Goal: Complete application form

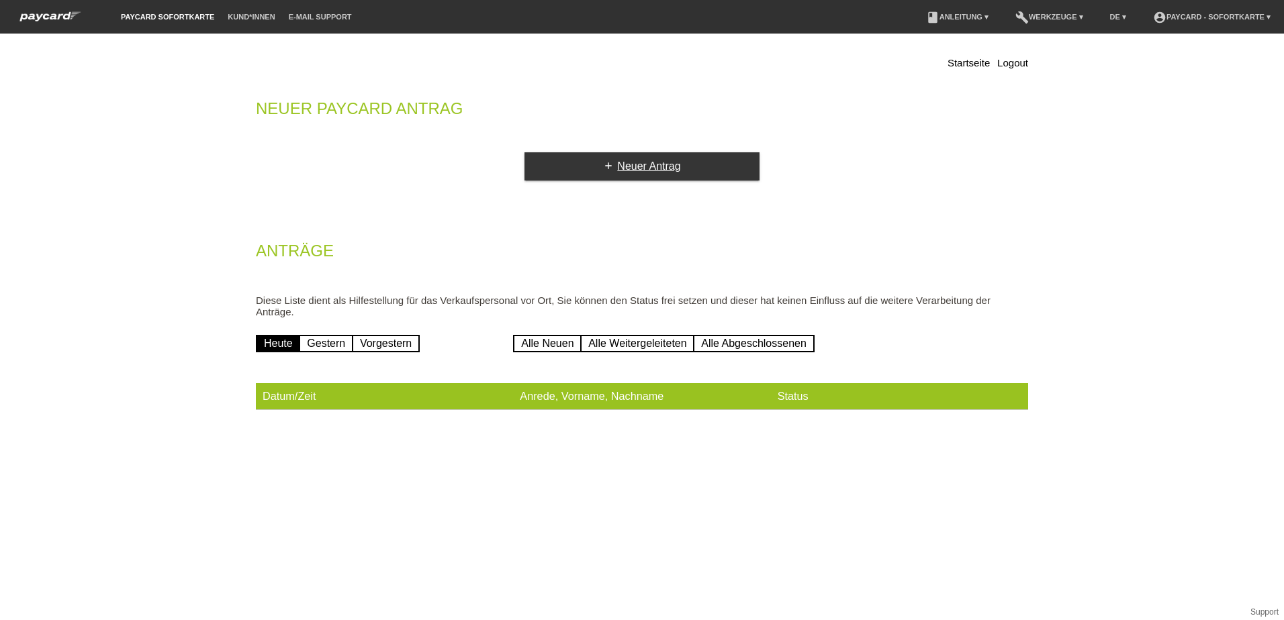
click at [657, 175] on link "add Neuer Antrag" at bounding box center [641, 166] width 235 height 28
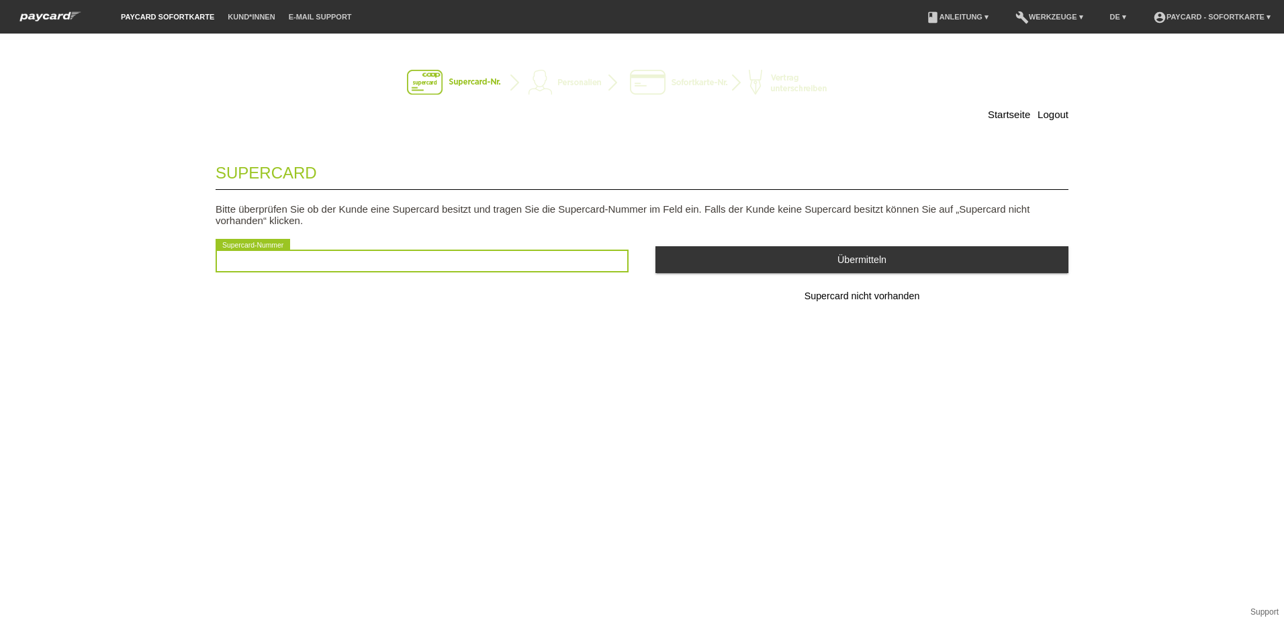
click at [321, 257] on input "text" at bounding box center [422, 261] width 413 height 23
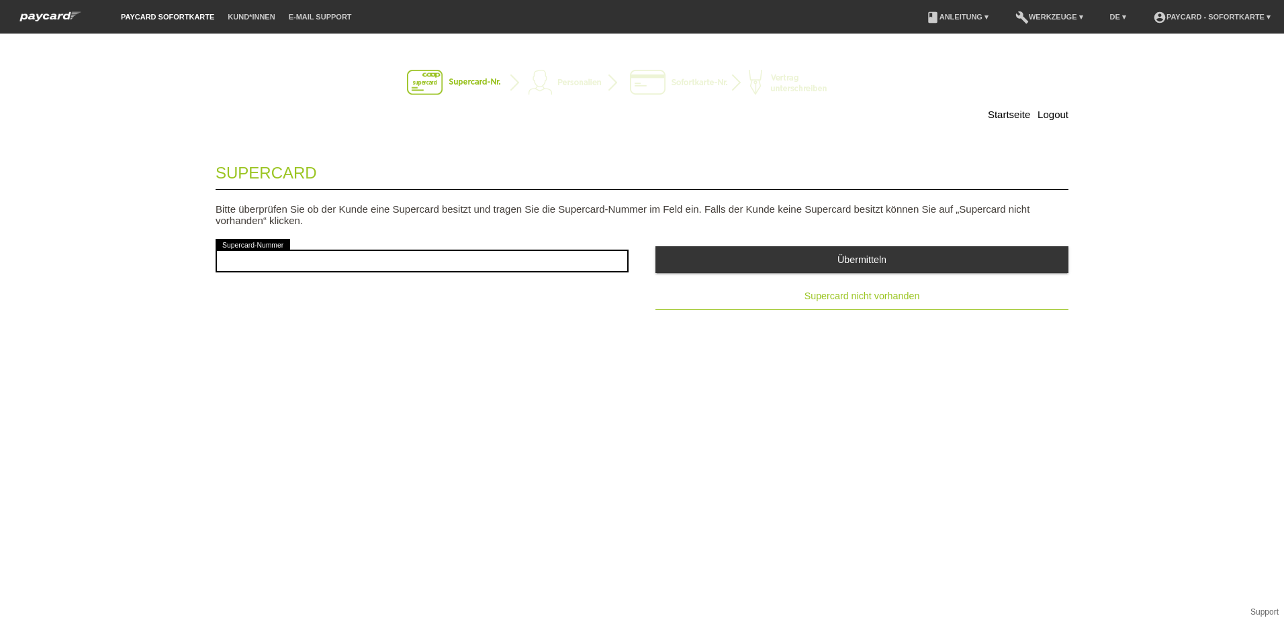
click at [872, 306] on button "Supercard nicht vorhanden" at bounding box center [861, 296] width 413 height 27
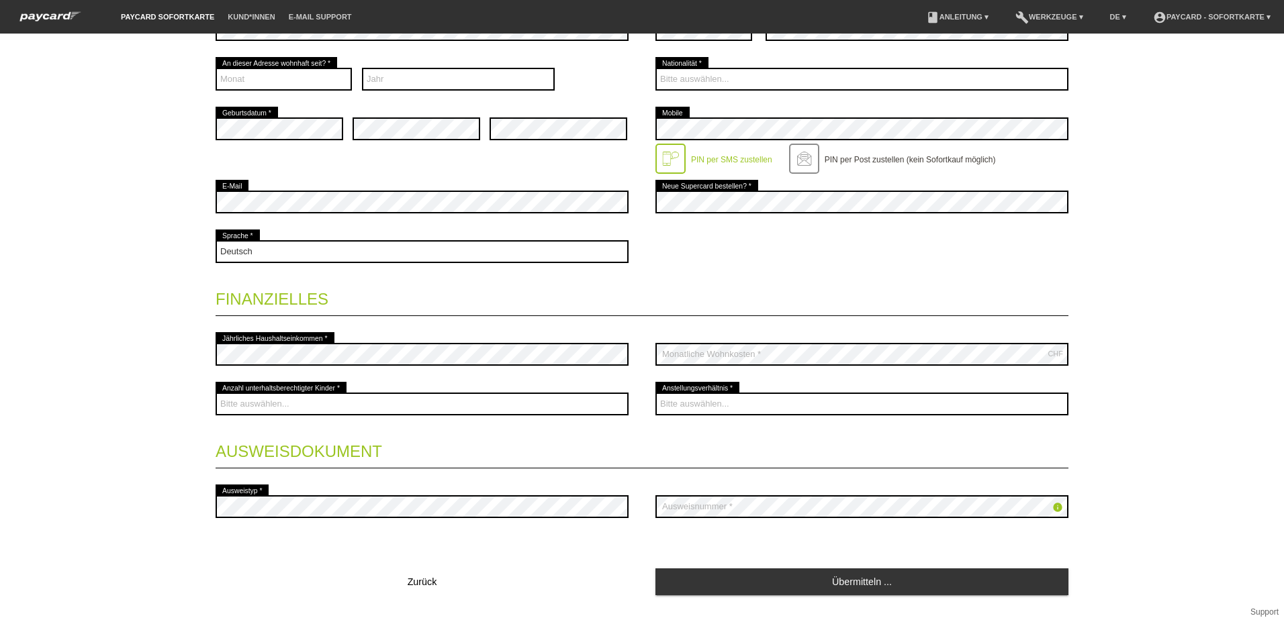
scroll to position [336, 0]
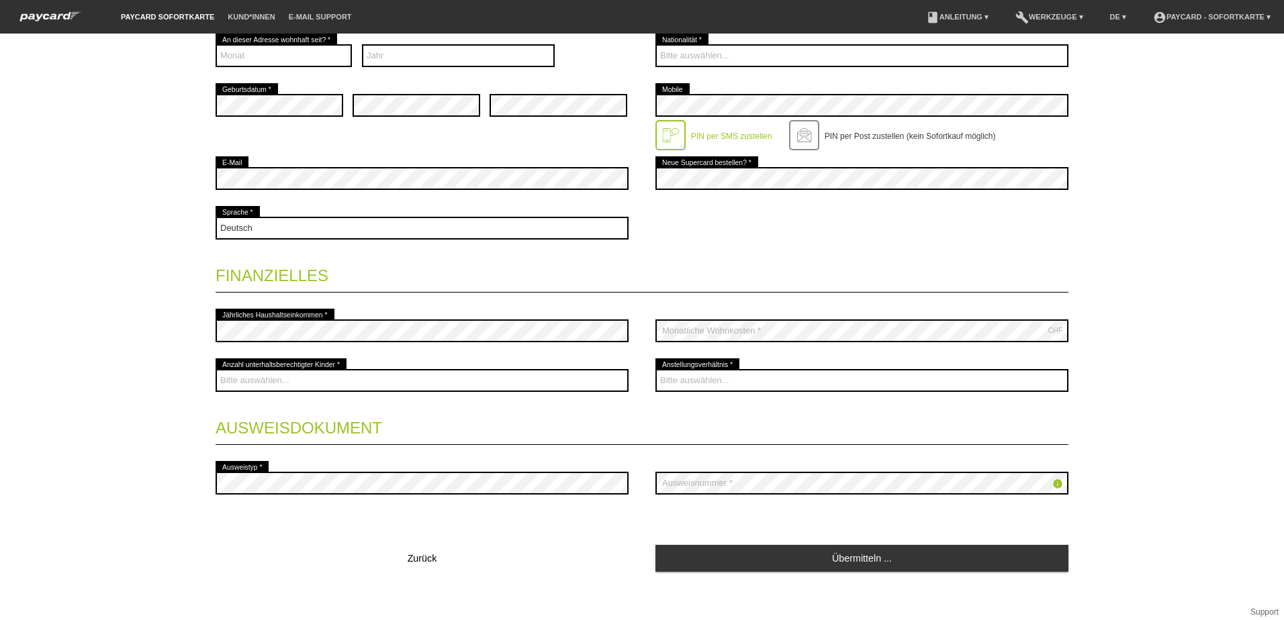
click at [361, 308] on div "error Jährliches Haushaltseinkommen *" at bounding box center [422, 331] width 413 height 50
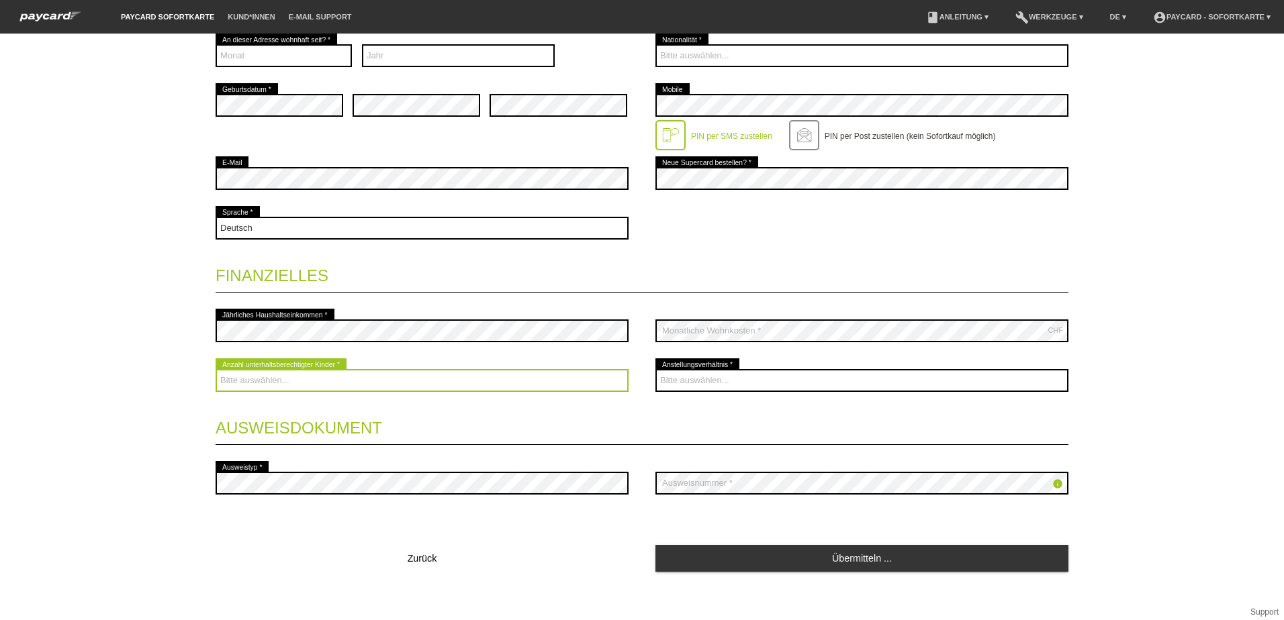
click at [324, 378] on select "Bitte auswählen... 0 1 2 3 4 5 6 7 8 9" at bounding box center [422, 380] width 413 height 23
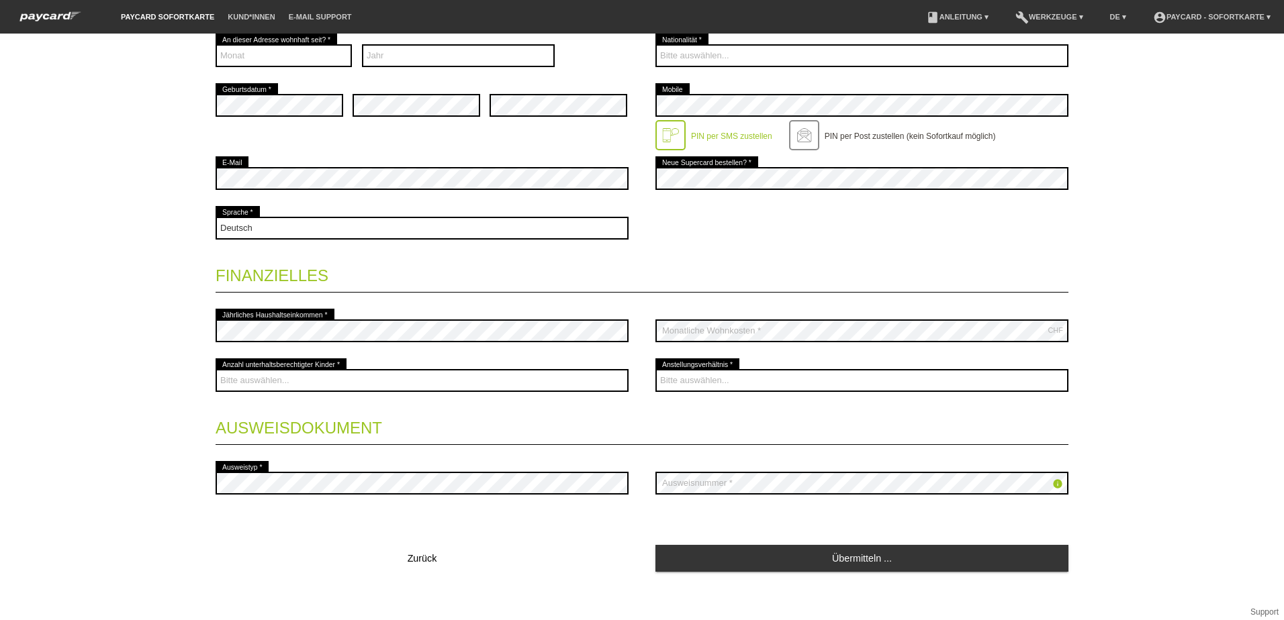
click at [419, 303] on fieldset "Kontaktdaten * Pflichtfelder Frau Herr error Vorname * error Nachname * 01" at bounding box center [642, 194] width 853 height 759
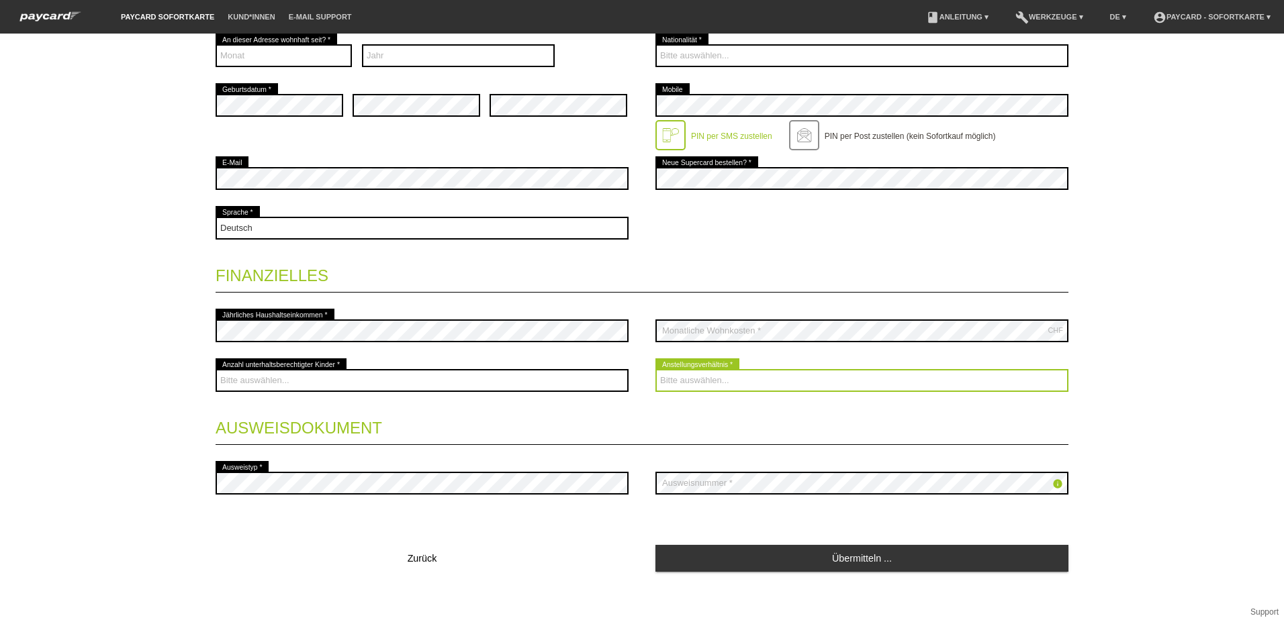
click at [758, 376] on select "Bitte auswählen... Unbefristet Befristet Lehrling/Student Pensioniert Nicht arb…" at bounding box center [861, 380] width 413 height 23
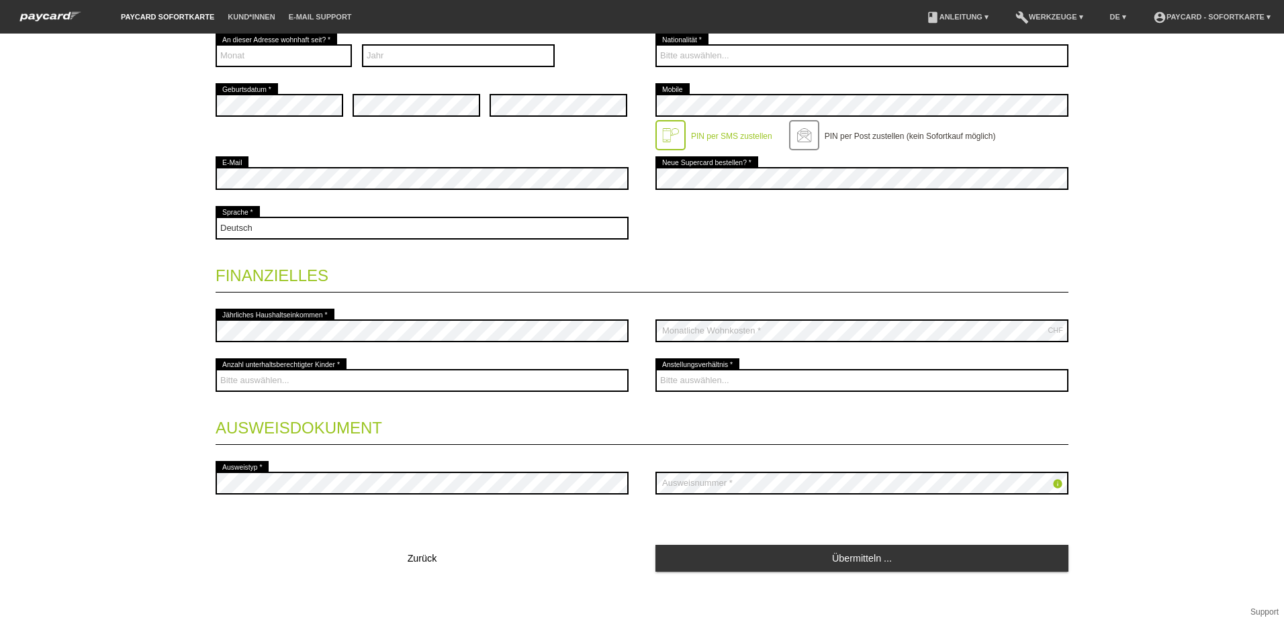
click at [746, 317] on div "CHF error Monatliche Wohnkosten *" at bounding box center [861, 331] width 413 height 50
click at [727, 468] on div "info error Ausweisnummer *" at bounding box center [861, 484] width 413 height 50
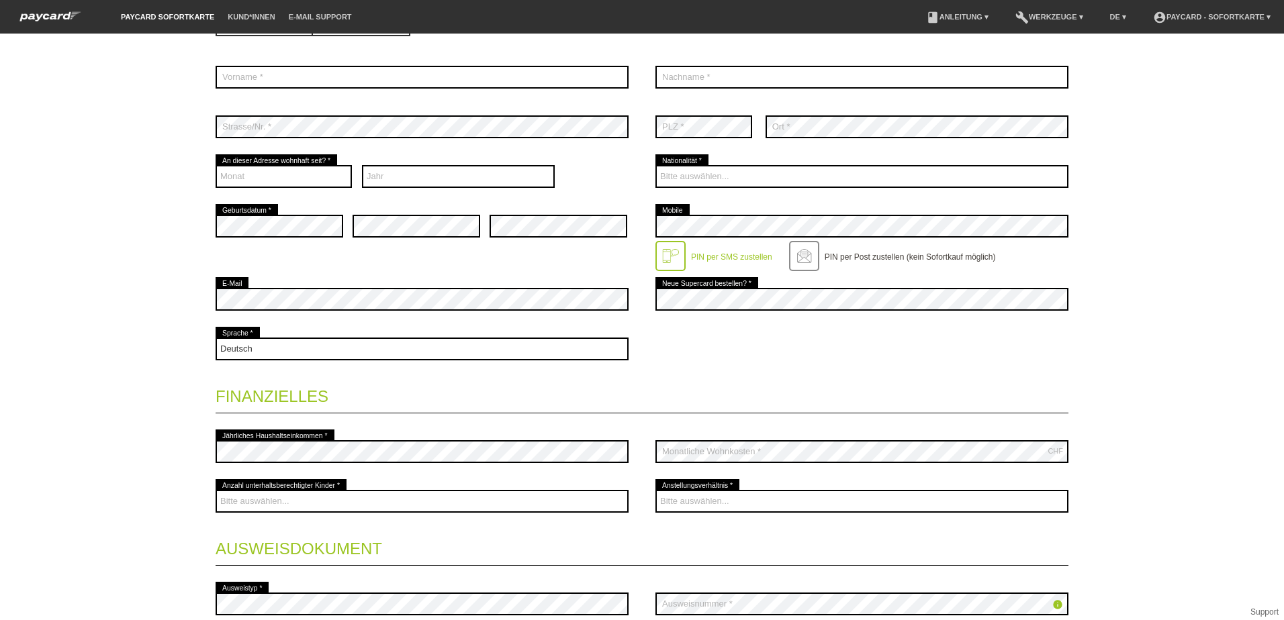
scroll to position [134, 0]
